Goal: Navigation & Orientation: Find specific page/section

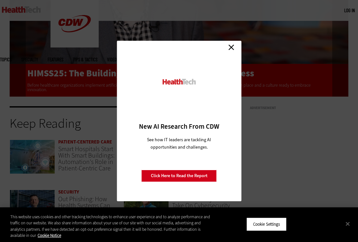
scroll to position [1663, 0]
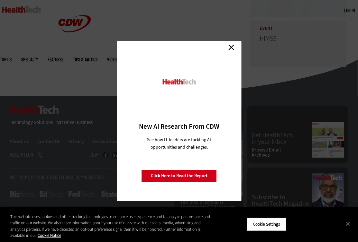
click at [233, 48] on link "Close" at bounding box center [231, 47] width 10 height 10
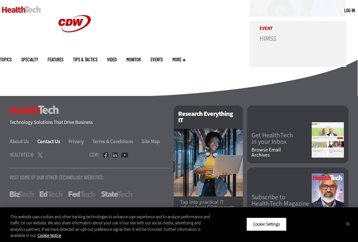
click at [52, 138] on link "Contact Us" at bounding box center [52, 141] width 30 height 7
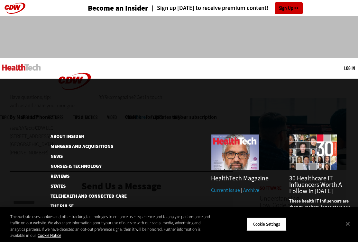
click at [163, 115] on link "Events" at bounding box center [156, 117] width 12 height 5
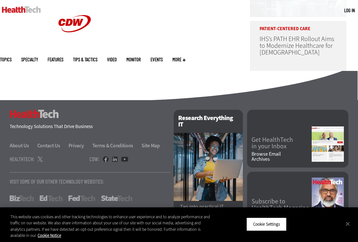
scroll to position [405, 0]
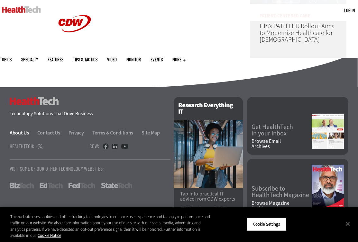
click at [22, 136] on link "About Us" at bounding box center [23, 133] width 27 height 7
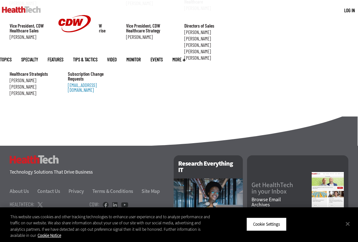
scroll to position [789, 0]
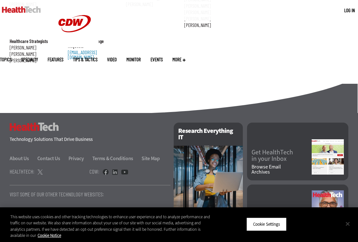
click at [346, 223] on button "Close" at bounding box center [347, 224] width 14 height 14
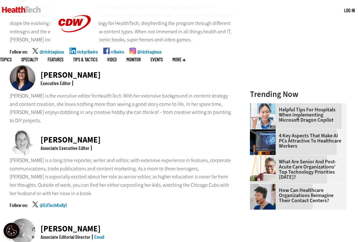
scroll to position [0, 0]
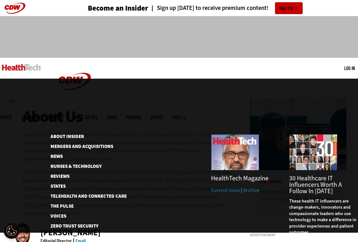
click at [63, 115] on link "Features" at bounding box center [56, 117] width 16 height 5
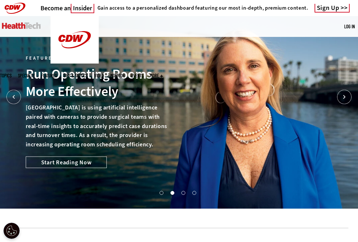
click at [303, 217] on div "Features Evolving with Data-Driven Services Features Evolving with Data-Driven …" at bounding box center [179, 117] width 358 height 202
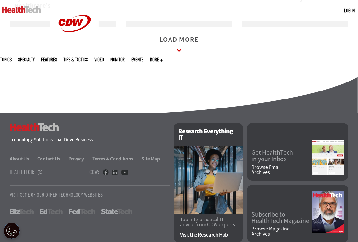
scroll to position [1038, 0]
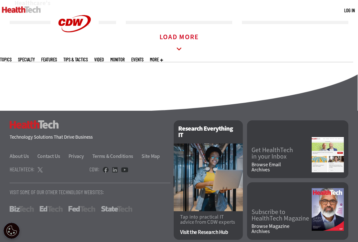
click at [176, 51] on icon at bounding box center [179, 49] width 15 height 15
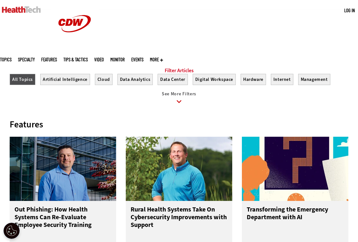
scroll to position [0, 0]
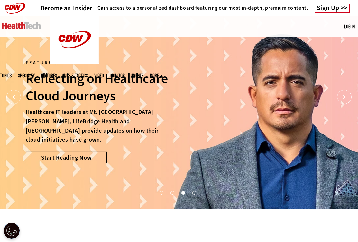
click at [19, 7] on div "Become an Insider Gain access to a personalized dashboard featuring our most in…" at bounding box center [179, 8] width 358 height 16
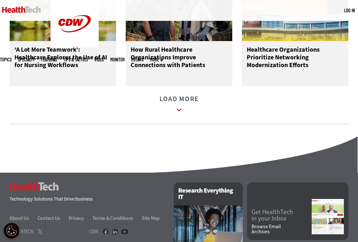
scroll to position [1425, 0]
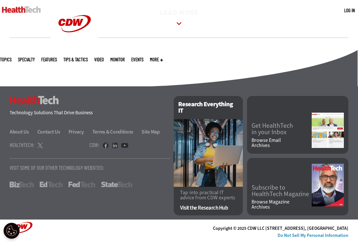
click at [266, 200] on link "Browse Magazine Archives" at bounding box center [281, 205] width 60 height 10
